Goal: Find specific page/section: Find specific page/section

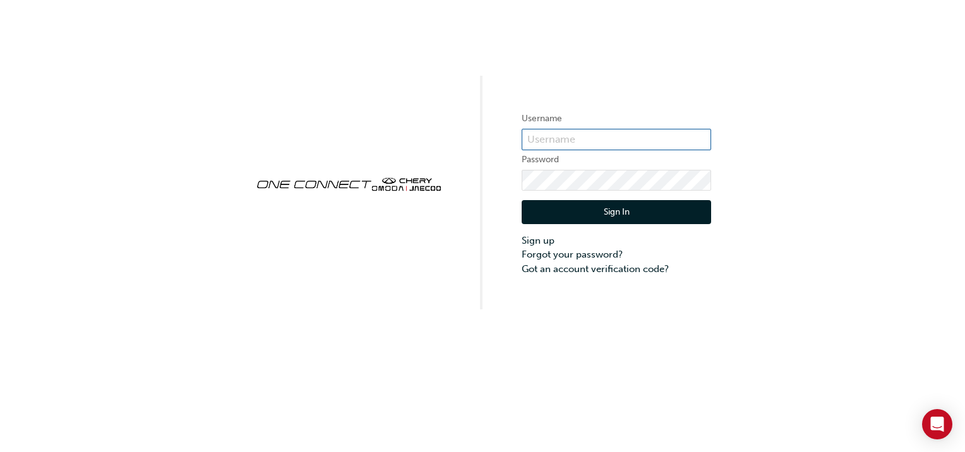
type input "ONE00361"
click at [619, 214] on button "Sign In" at bounding box center [617, 212] width 190 height 24
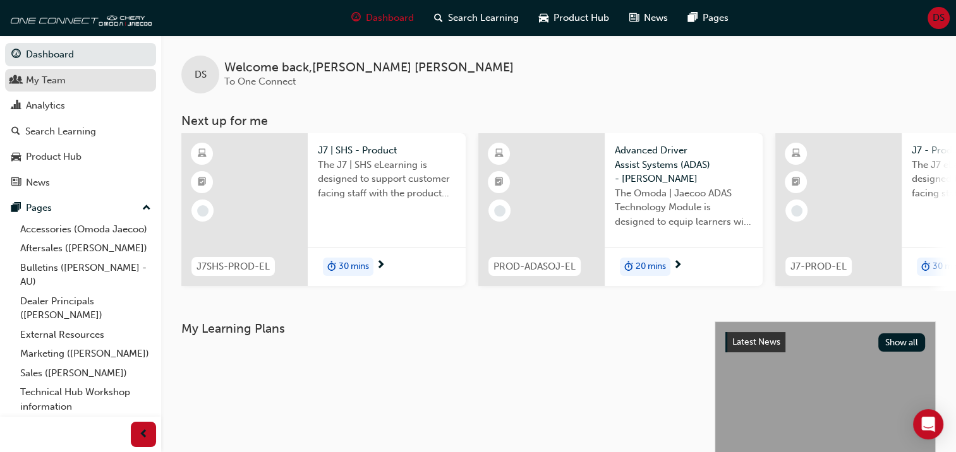
click at [58, 79] on div "My Team" at bounding box center [46, 80] width 40 height 15
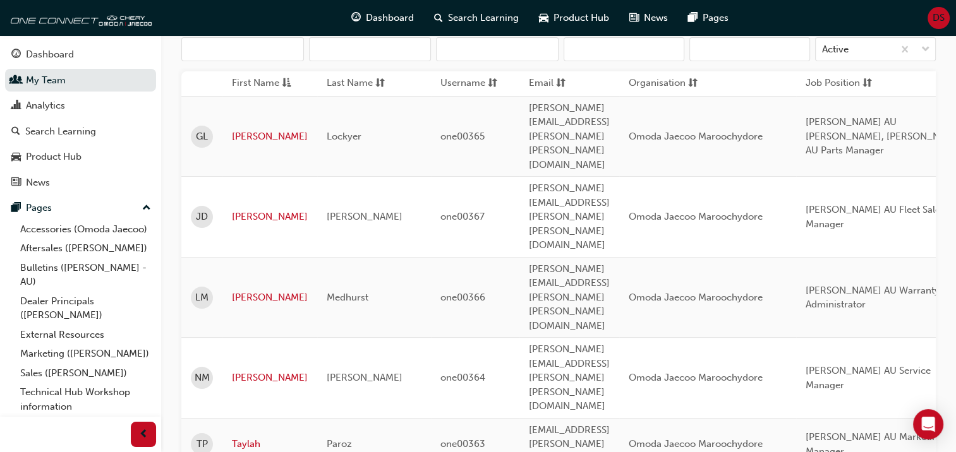
scroll to position [157, 0]
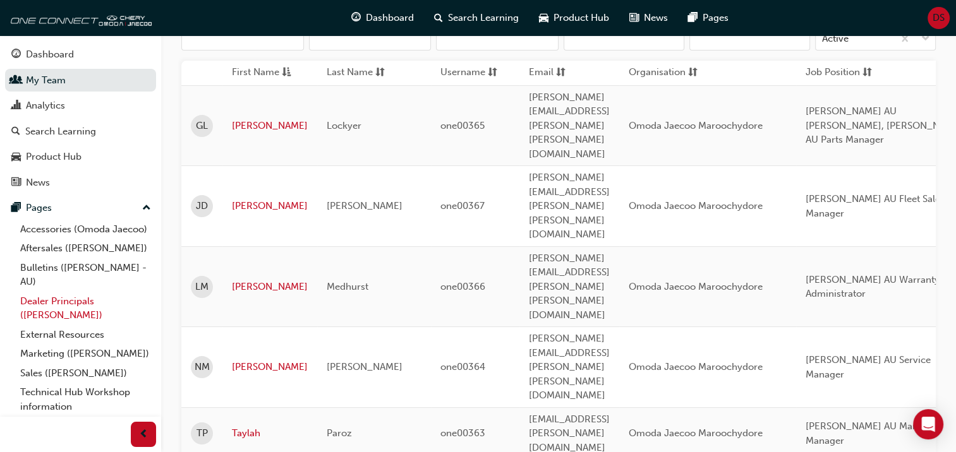
click at [48, 316] on link "Dealer Principals ([PERSON_NAME])" at bounding box center [85, 308] width 141 height 33
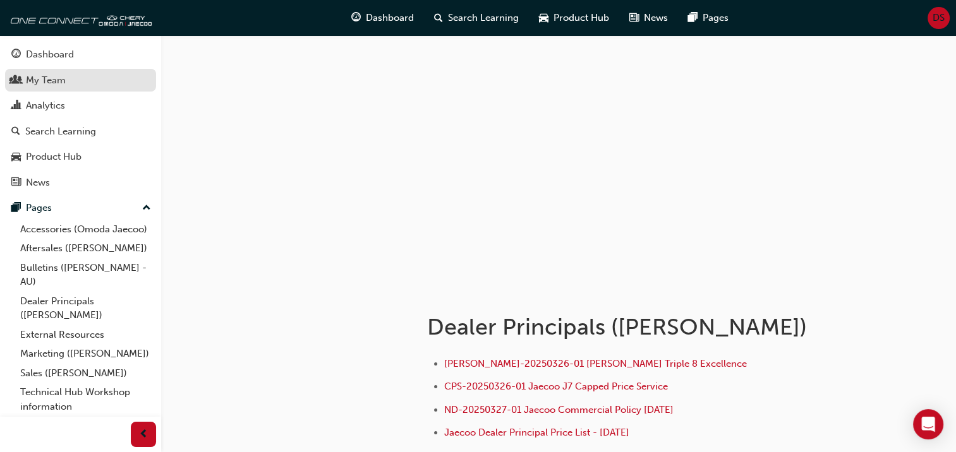
click at [43, 82] on div "My Team" at bounding box center [46, 80] width 40 height 15
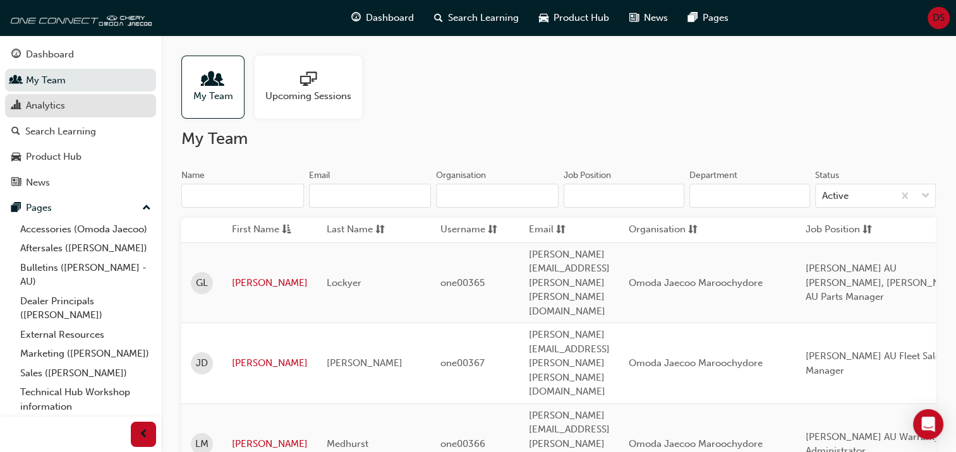
click at [37, 117] on link "Analytics" at bounding box center [80, 105] width 151 height 23
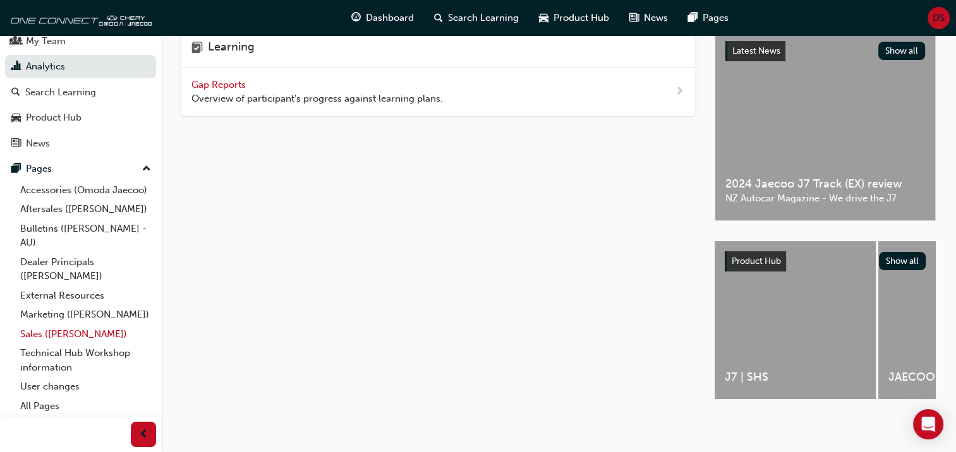
scroll to position [51, 0]
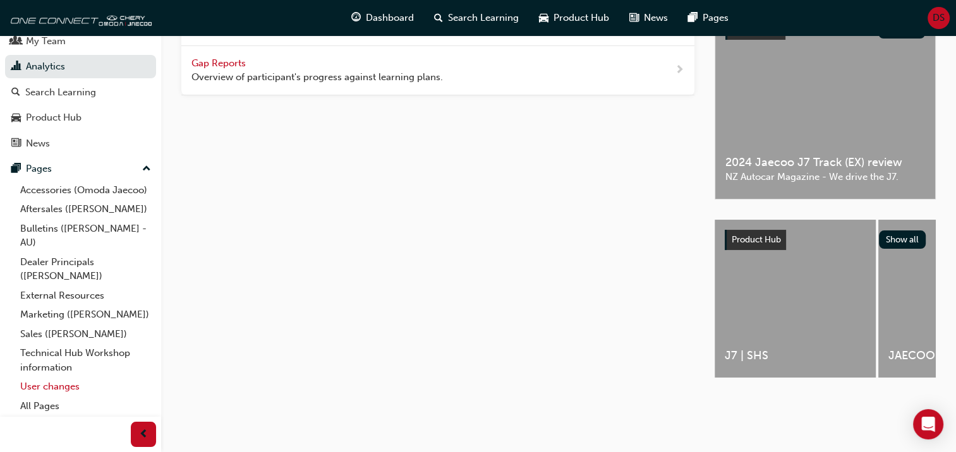
click at [44, 388] on link "User changes" at bounding box center [85, 387] width 141 height 20
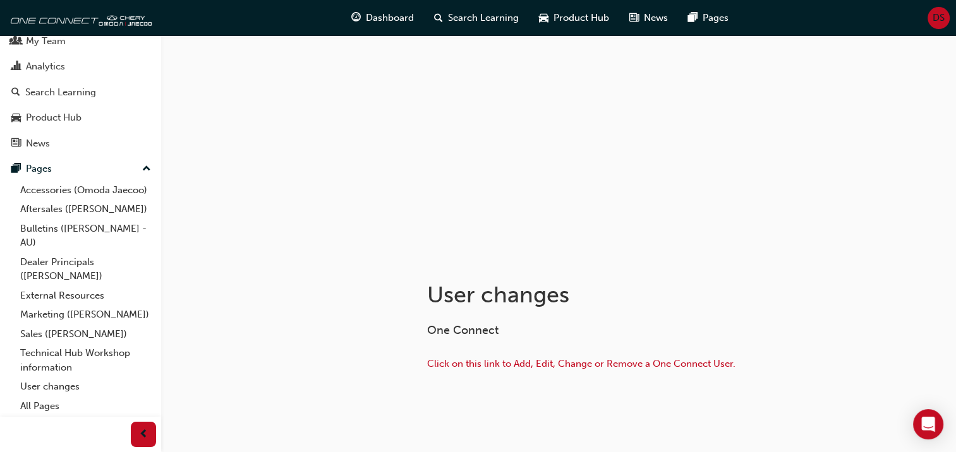
scroll to position [76, 0]
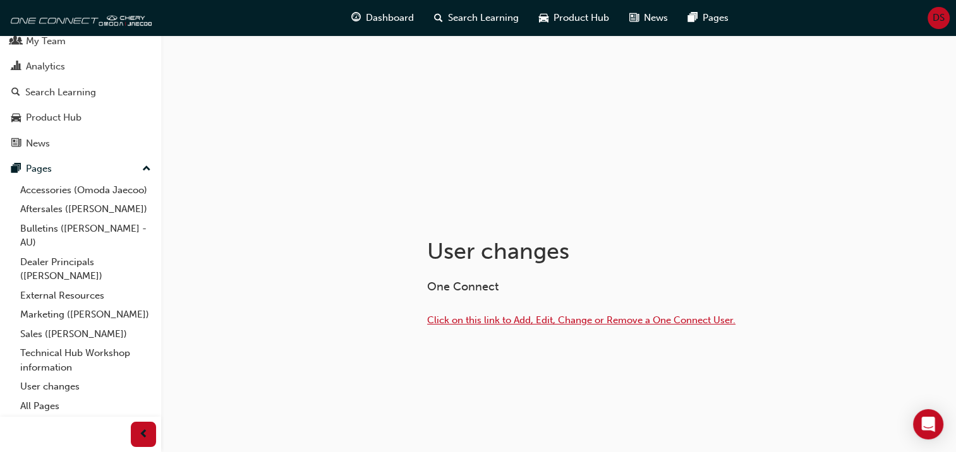
click at [600, 318] on span "Click on this link to Add, Edit, Change or Remove a One Connect User." at bounding box center [581, 320] width 308 height 11
